Goal: Task Accomplishment & Management: Complete application form

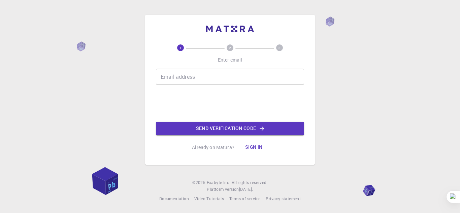
click at [203, 76] on input "Email address" at bounding box center [230, 77] width 148 height 16
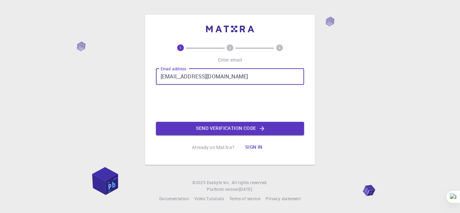
type input "[EMAIL_ADDRESS][DOMAIN_NAME]"
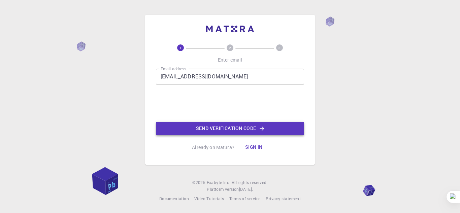
click at [254, 128] on button "Send verification code" at bounding box center [230, 128] width 148 height 13
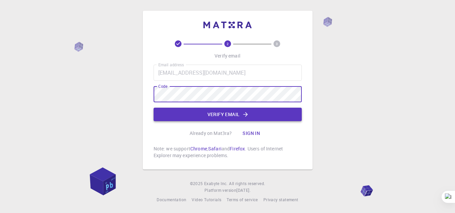
click at [226, 115] on button "Verify email" at bounding box center [227, 114] width 148 height 13
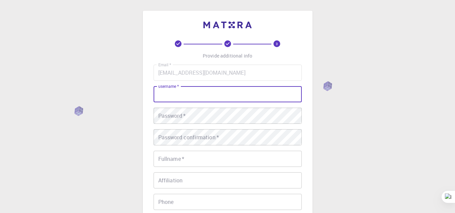
click at [196, 94] on input "username   *" at bounding box center [227, 94] width 148 height 16
type input "[PERSON_NAME]"
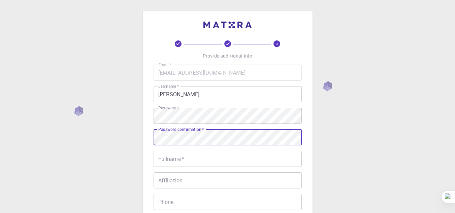
click at [187, 157] on input "Fullname   *" at bounding box center [227, 159] width 148 height 16
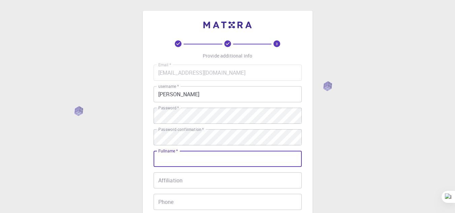
type input "MD.[PERSON_NAME]"
type input "01316560245"
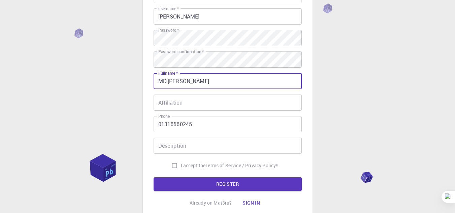
scroll to position [101, 0]
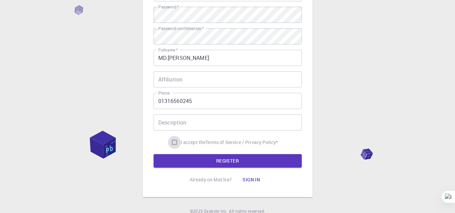
click at [171, 140] on input "I accept the Terms of Service / Privacy Policy *" at bounding box center [174, 142] width 13 height 13
checkbox input "true"
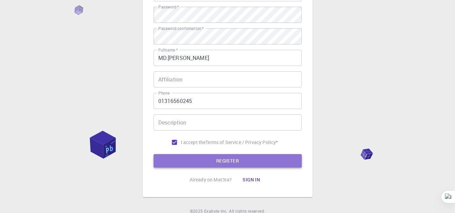
click at [207, 161] on button "REGISTER" at bounding box center [227, 160] width 148 height 13
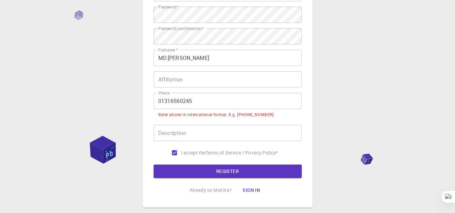
click at [159, 101] on input "01316560245" at bounding box center [227, 101] width 148 height 16
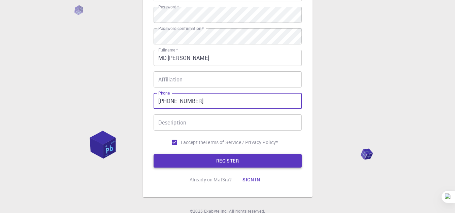
type input "[PHONE_NUMBER]"
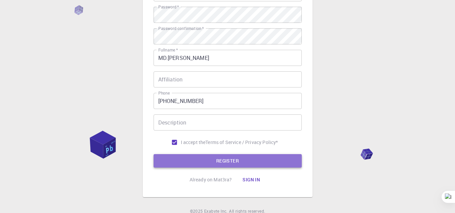
click at [195, 162] on button "REGISTER" at bounding box center [227, 160] width 148 height 13
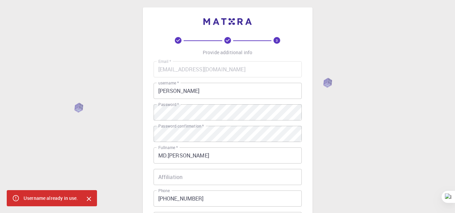
scroll to position [0, 0]
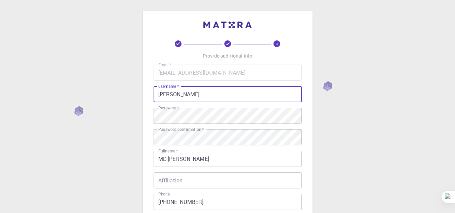
drag, startPoint x: 171, startPoint y: 92, endPoint x: 147, endPoint y: 92, distance: 24.6
click at [147, 92] on div "3 Provide additional info Email   * [EMAIL_ADDRESS][DOMAIN_NAME] Email   * user…" at bounding box center [228, 154] width 170 height 287
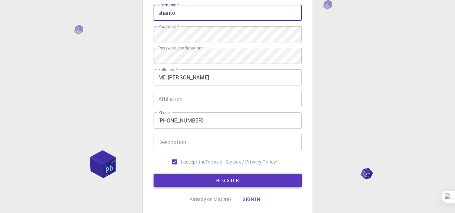
scroll to position [130, 0]
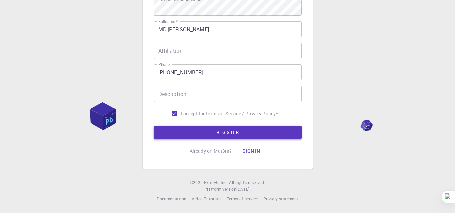
type input "shanto"
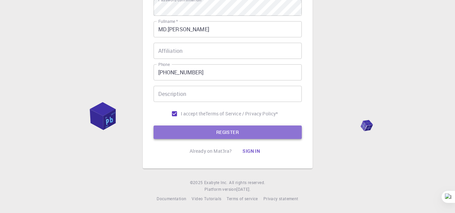
click at [195, 130] on button "REGISTER" at bounding box center [227, 132] width 148 height 13
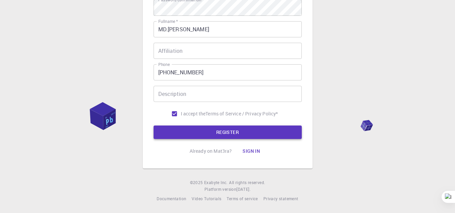
click at [222, 133] on button "REGISTER" at bounding box center [227, 132] width 148 height 13
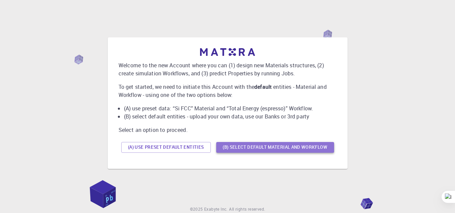
click at [252, 146] on button "(B) Select default material and workflow" at bounding box center [275, 147] width 118 height 11
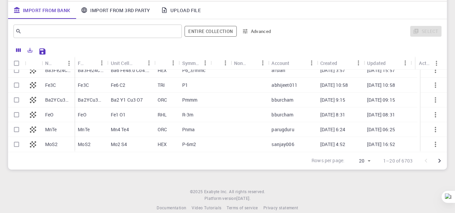
scroll to position [93, 0]
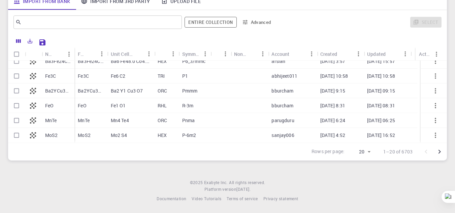
click at [128, 175] on div "Initial Account Setup for MD.SHARTAZ MALIK Select Materials, Workflows and assi…" at bounding box center [227, 60] width 455 height 306
click at [54, 133] on p "MoS2" at bounding box center [51, 135] width 13 height 7
checkbox input "true"
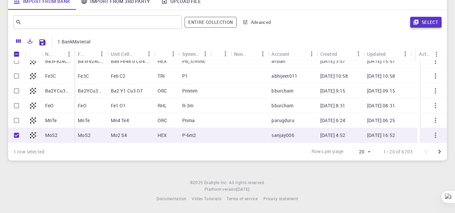
click at [429, 22] on button "Select" at bounding box center [425, 22] width 31 height 11
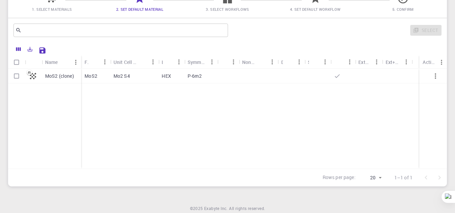
scroll to position [67, 0]
click at [180, 76] on div "HEX" at bounding box center [171, 75] width 26 height 15
checkbox input "true"
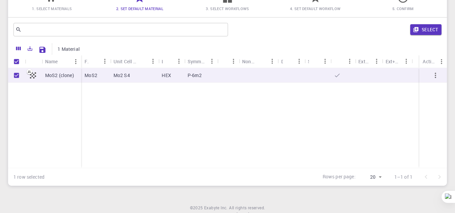
click at [114, 73] on p "Mo2 S4" at bounding box center [121, 75] width 16 height 7
checkbox input "false"
click at [114, 73] on p "Mo2 S4" at bounding box center [121, 75] width 16 height 7
checkbox input "true"
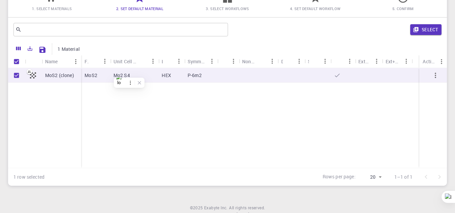
checkbox input "true"
click at [172, 97] on div "MoS2 (clone) MoS2 Mo2 S4 HEX P-6m2" at bounding box center [227, 118] width 438 height 100
click at [56, 78] on p "MoS2 (clone)" at bounding box center [59, 75] width 29 height 7
checkbox input "false"
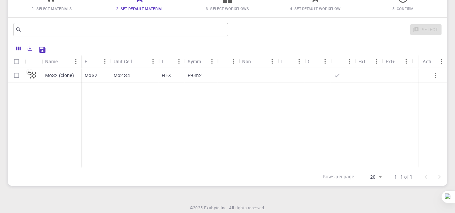
click at [175, 77] on div "HEX" at bounding box center [171, 75] width 26 height 15
checkbox input "true"
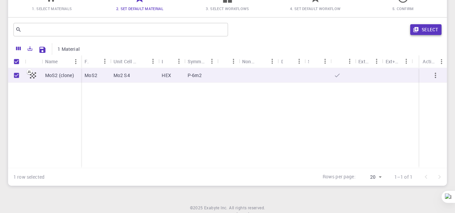
click at [420, 28] on button "Select" at bounding box center [425, 29] width 31 height 11
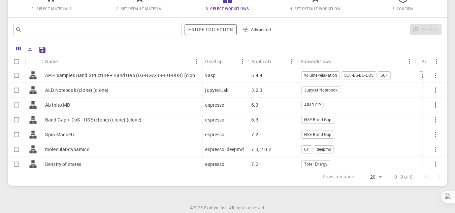
scroll to position [93, 0]
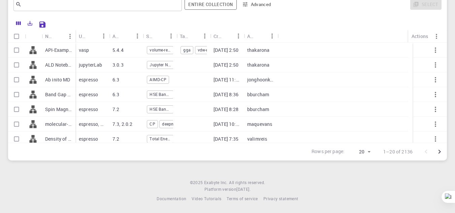
click at [129, 76] on div "6.3" at bounding box center [126, 79] width 34 height 15
checkbox input "true"
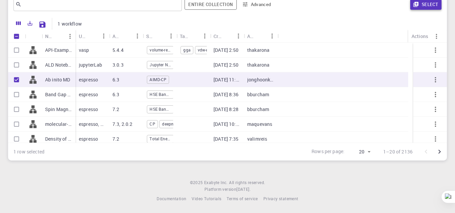
click at [410, 3] on button "Select" at bounding box center [425, 4] width 31 height 11
